Goal: Task Accomplishment & Management: Complete application form

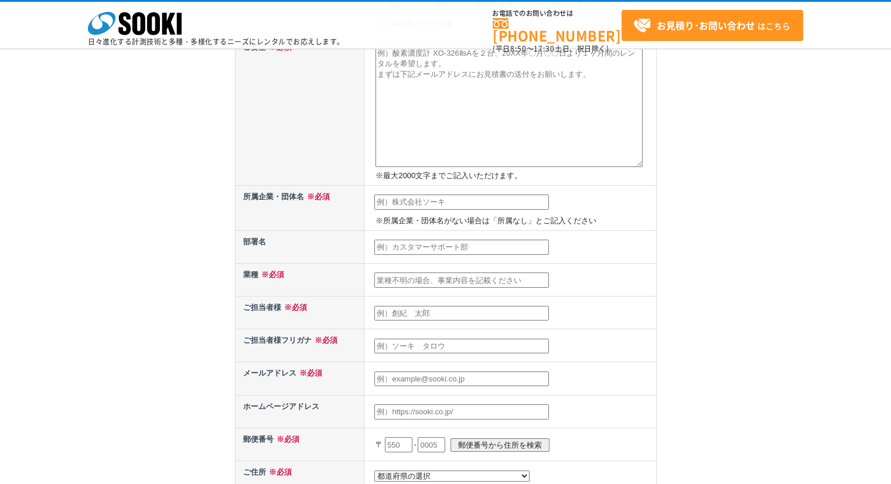
scroll to position [352, 0]
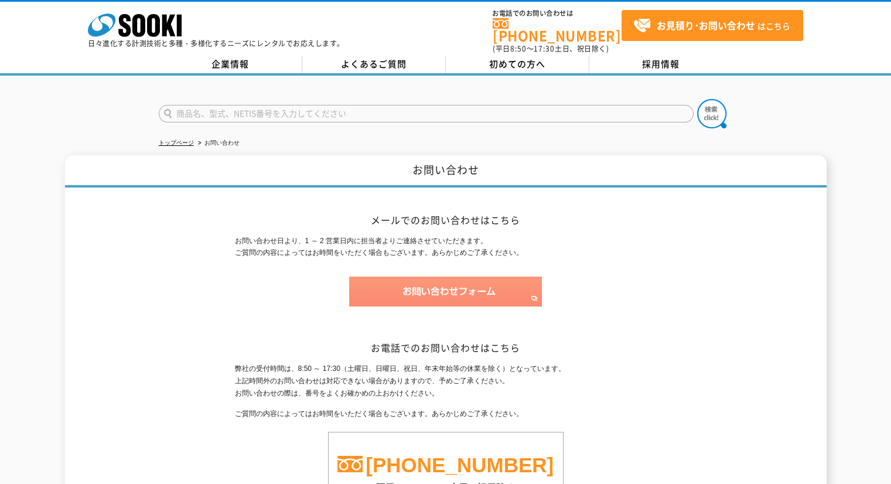
click at [458, 285] on img at bounding box center [445, 292] width 193 height 30
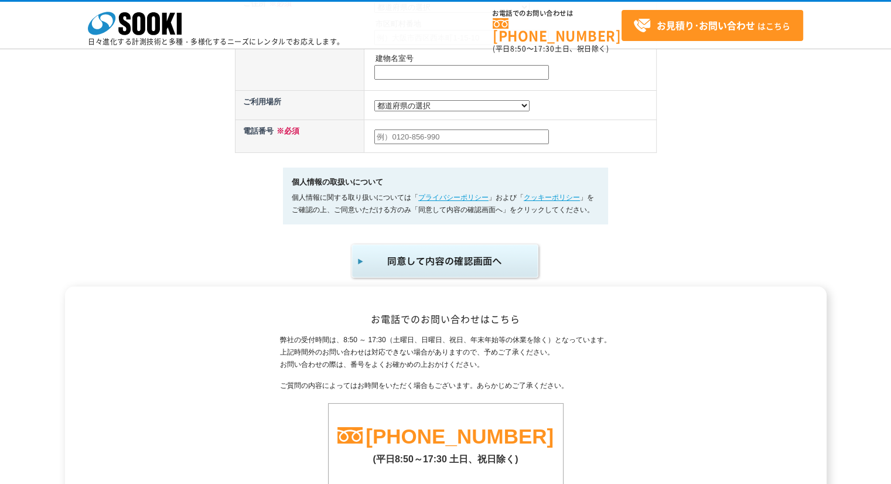
scroll to position [788, 0]
